Goal: Transaction & Acquisition: Obtain resource

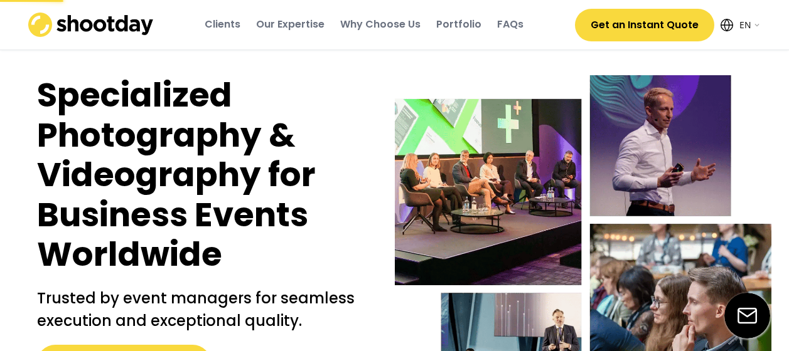
select select ""en""
click at [607, 16] on button "Get an Instant Quote" at bounding box center [644, 25] width 139 height 33
